Goal: Task Accomplishment & Management: Use online tool/utility

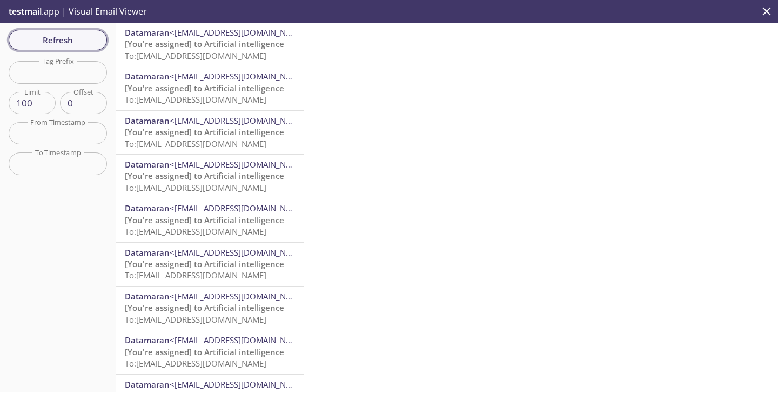
click at [44, 37] on span "Refresh" at bounding box center [57, 40] width 81 height 14
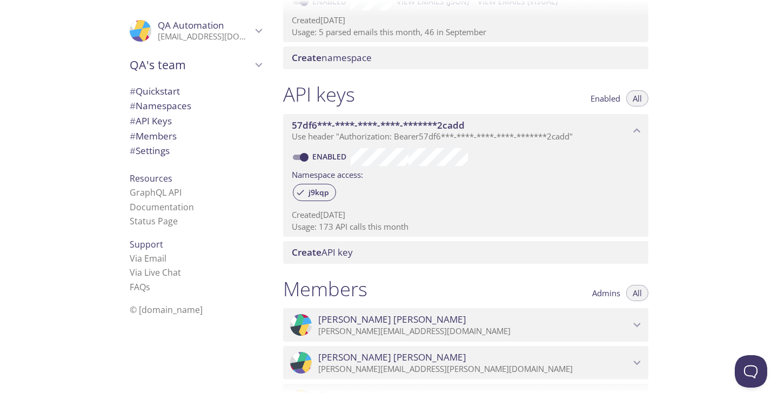
scroll to position [181, 0]
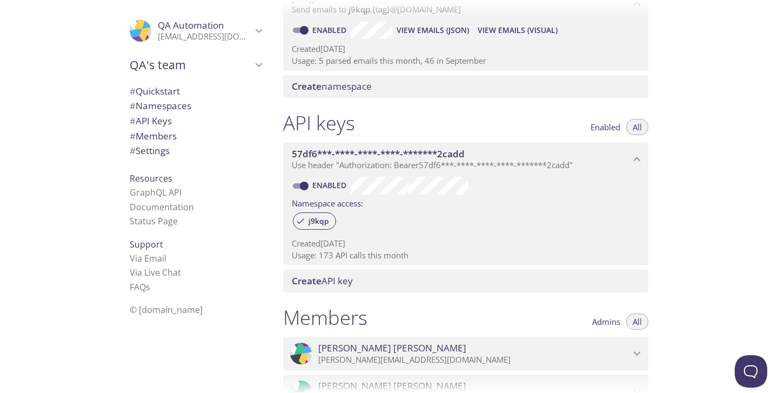
click at [411, 32] on span "View Emails (JSON)" at bounding box center [432, 30] width 72 height 13
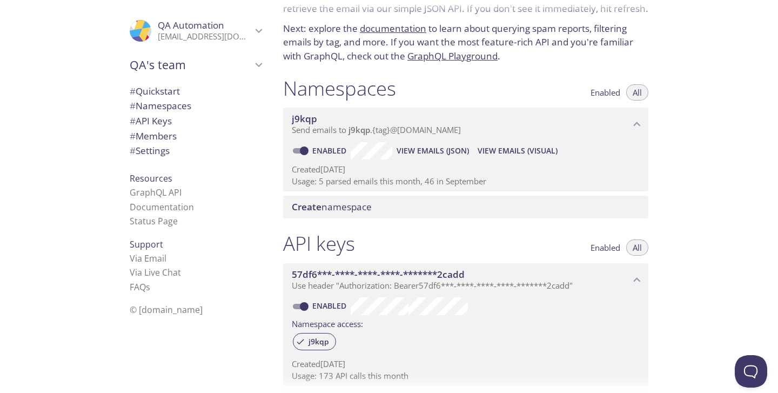
scroll to position [49, 0]
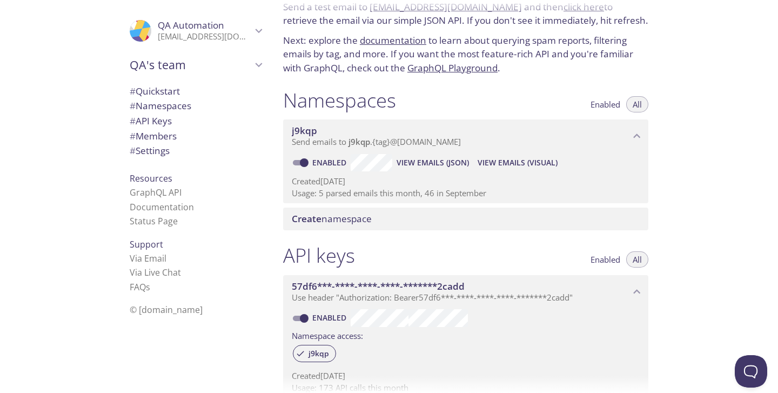
click at [415, 163] on span "View Emails (JSON)" at bounding box center [432, 162] width 72 height 13
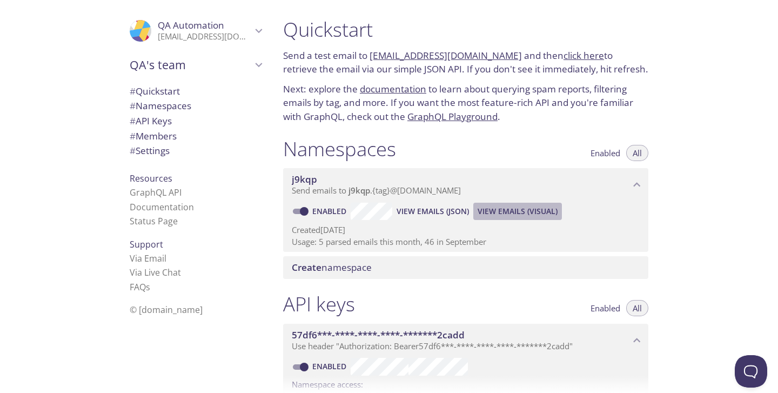
click at [485, 210] on span "View Emails (Visual)" at bounding box center [517, 211] width 80 height 13
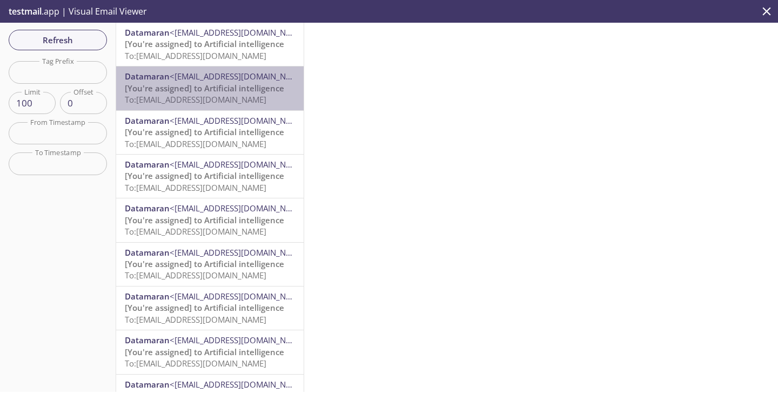
drag, startPoint x: 255, startPoint y: 99, endPoint x: 163, endPoint y: 98, distance: 92.4
click at [163, 98] on p "[You're assigned] to Artificial intelligence To: [EMAIL_ADDRESS][DOMAIN_NAME]" at bounding box center [210, 94] width 170 height 23
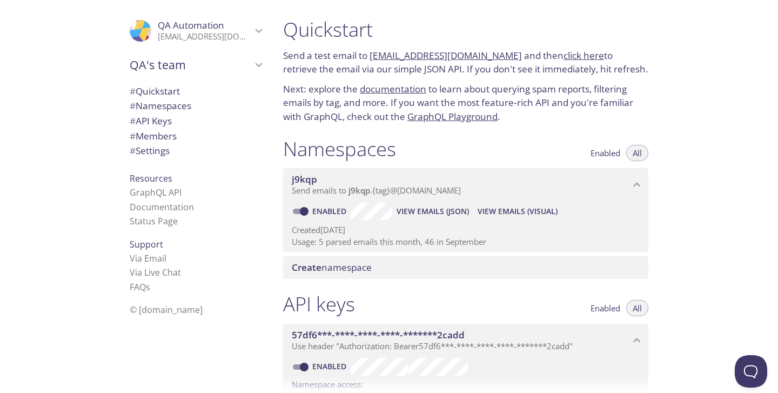
drag, startPoint x: 370, startPoint y: 53, endPoint x: 502, endPoint y: 59, distance: 131.9
click at [502, 59] on p "Send a test email to [EMAIL_ADDRESS][DOMAIN_NAME] and then click here to retrie…" at bounding box center [465, 63] width 365 height 28
copy link "[EMAIL_ADDRESS][DOMAIN_NAME]"
